Goal: Information Seeking & Learning: Learn about a topic

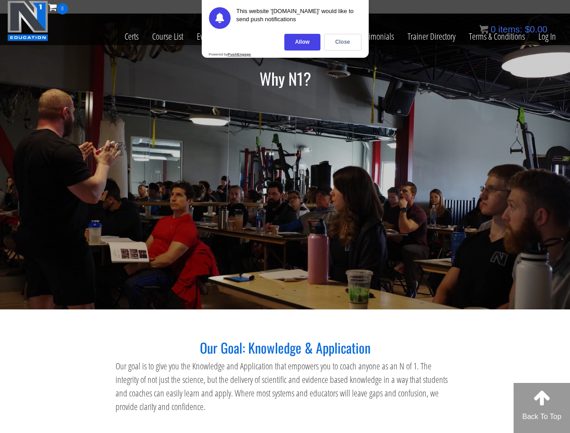
click at [302, 42] on div "Allow" at bounding box center [302, 42] width 36 height 17
click at [342, 42] on link "Why N1?" at bounding box center [331, 36] width 40 height 44
